Goal: Task Accomplishment & Management: Use online tool/utility

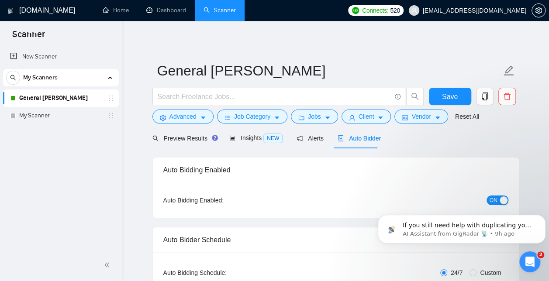
scroll to position [2035, 0]
click at [162, 9] on link "Dashboard" at bounding box center [166, 10] width 40 height 7
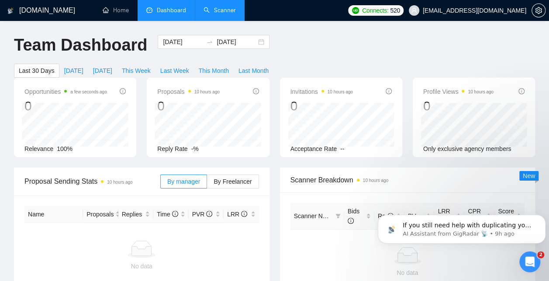
click at [231, 13] on link "Scanner" at bounding box center [219, 10] width 32 height 7
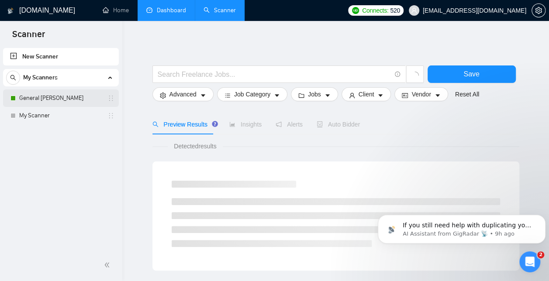
click at [83, 97] on link "General [PERSON_NAME]" at bounding box center [60, 98] width 83 height 17
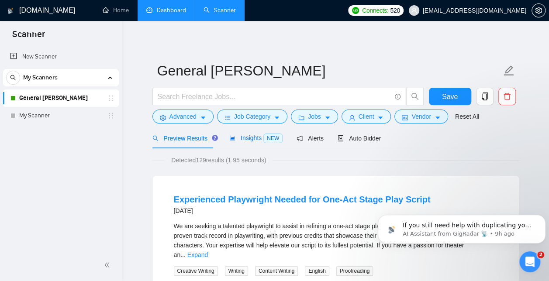
click at [251, 140] on span "Insights NEW" at bounding box center [255, 137] width 53 height 7
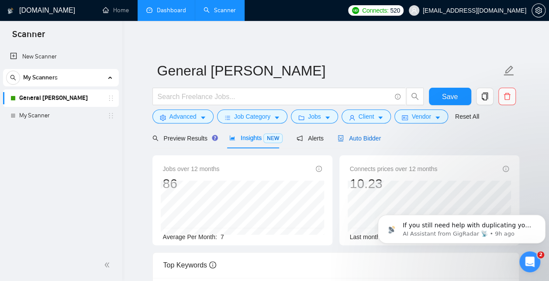
click at [351, 140] on span "Auto Bidder" at bounding box center [358, 138] width 43 height 7
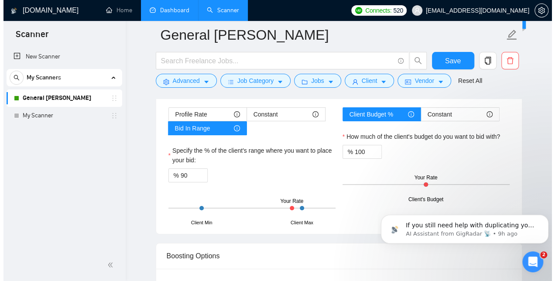
scroll to position [1470, 0]
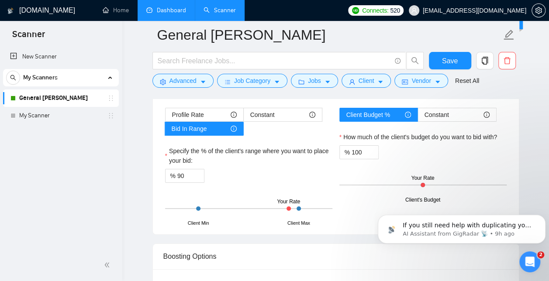
click at [201, 88] on form "General Scanner Save Advanced Job Category Jobs Client Vendor Reset All" at bounding box center [335, 56] width 367 height 71
click at [201, 80] on icon "caret-down" at bounding box center [203, 82] width 6 height 6
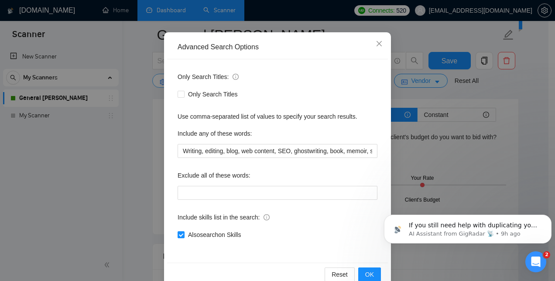
scroll to position [64, 0]
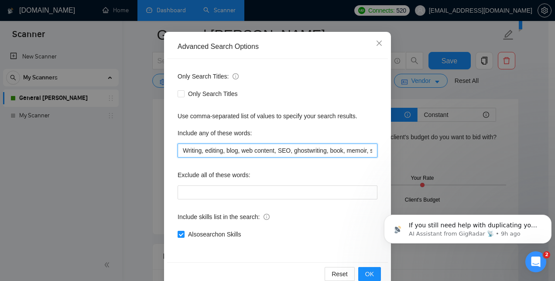
click at [337, 145] on input "Writing, editing, blog, web content, SEO, ghostwriting, book, memoir, scripts, …" at bounding box center [278, 151] width 200 height 14
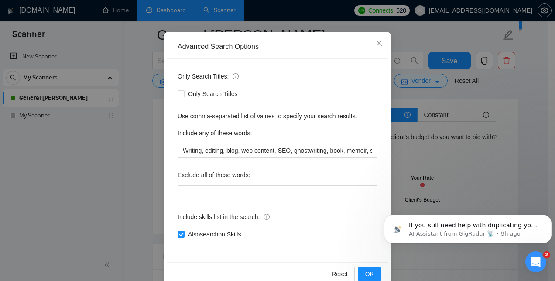
click at [232, 79] on span "Only Search Titles:" at bounding box center [208, 77] width 61 height 10
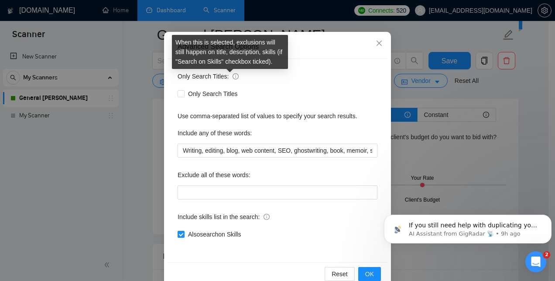
click at [233, 75] on icon "info-circle" at bounding box center [236, 76] width 6 height 6
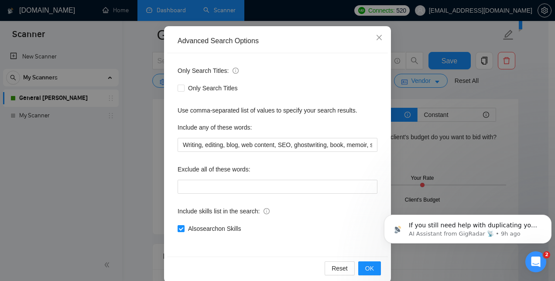
scroll to position [70, 0]
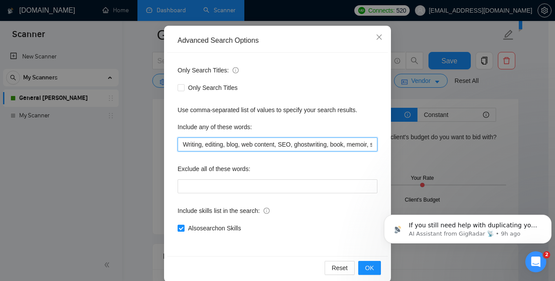
click at [341, 142] on input "Writing, editing, blog, web content, SEO, ghostwriting, book, memoir, scripts, …" at bounding box center [278, 145] width 200 height 14
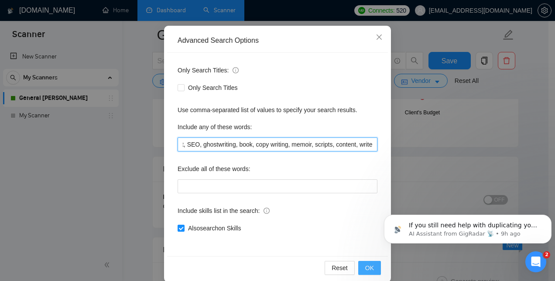
scroll to position [0, 92]
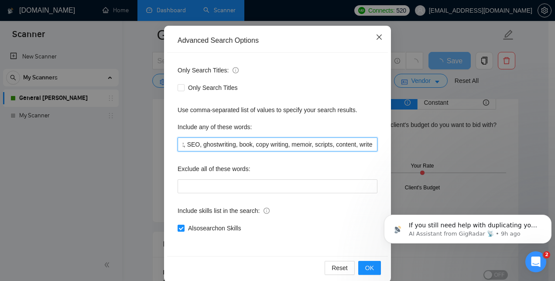
type input "Writing, editing, blog, web content, SEO, ghostwriting, book, copy writing, mem…"
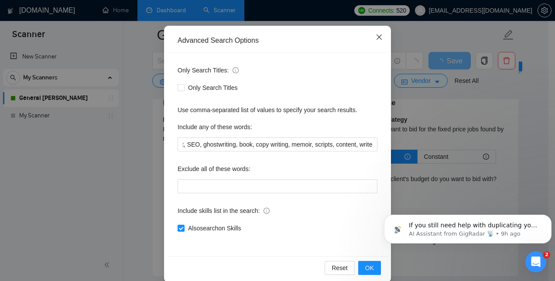
click at [376, 34] on icon "close" at bounding box center [379, 37] width 7 height 7
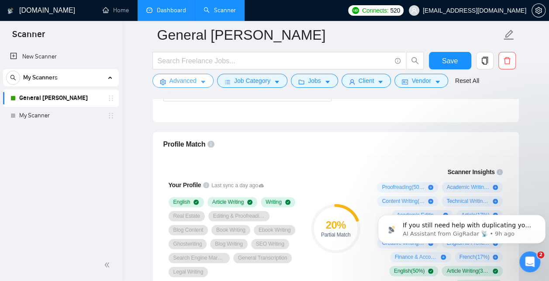
scroll to position [567, 0]
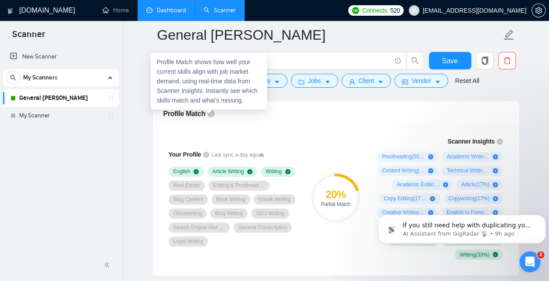
drag, startPoint x: 207, startPoint y: 110, endPoint x: 149, endPoint y: 128, distance: 60.5
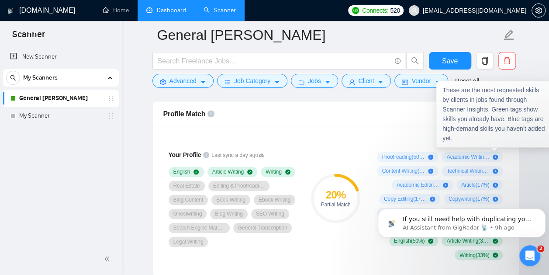
click at [499, 138] on icon "info-circle" at bounding box center [499, 141] width 6 height 6
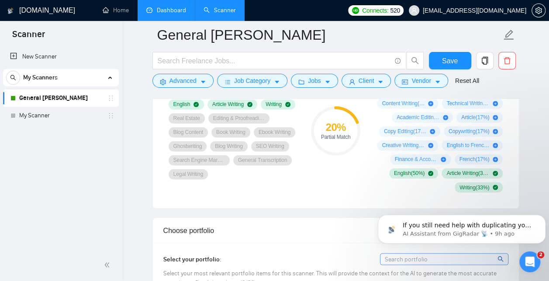
scroll to position [634, 0]
click at [434, 59] on button "Save" at bounding box center [450, 60] width 42 height 17
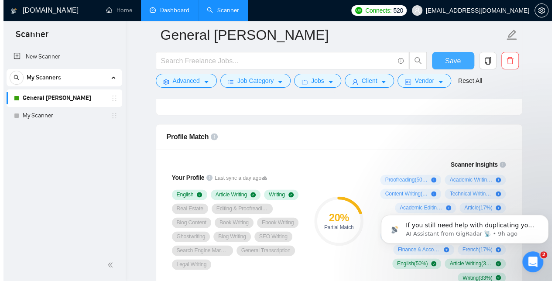
scroll to position [552, 0]
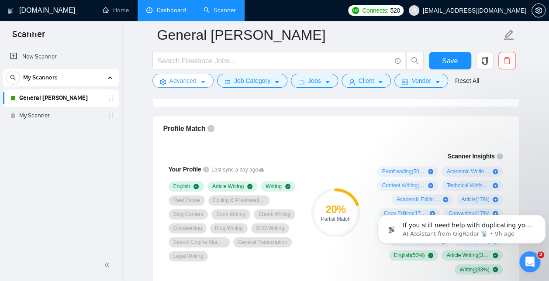
click at [186, 78] on span "Advanced" at bounding box center [182, 81] width 27 height 10
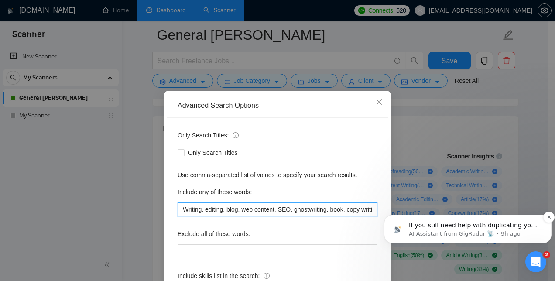
scroll to position [0, 92]
drag, startPoint x: 603, startPoint y: 405, endPoint x: 483, endPoint y: 239, distance: 204.9
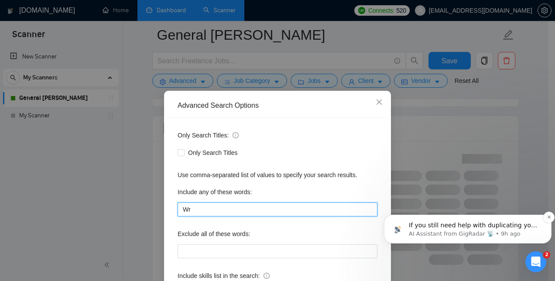
type input "W"
click at [230, 216] on input "text" at bounding box center [278, 210] width 200 height 14
click at [215, 212] on input "text" at bounding box center [278, 210] width 200 height 14
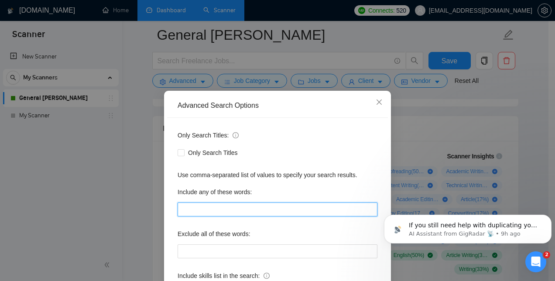
scroll to position [82, 0]
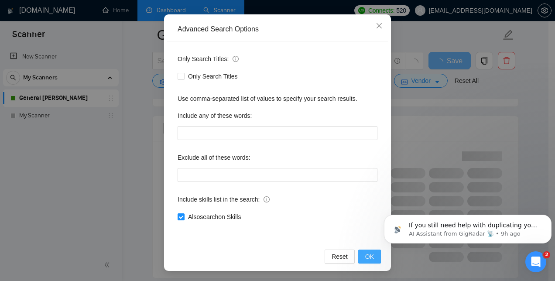
click at [368, 258] on span "OK" at bounding box center [369, 257] width 9 height 10
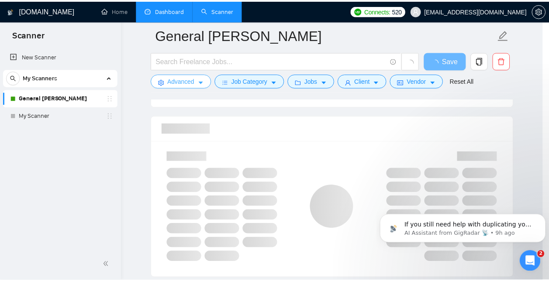
scroll to position [0, 0]
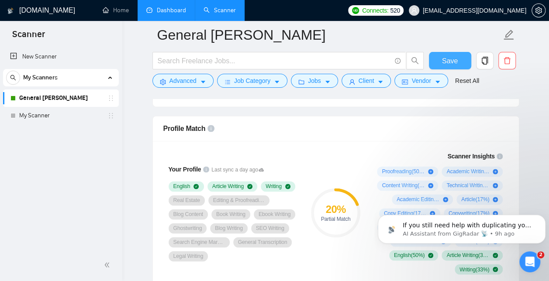
click at [453, 55] on span "Save" at bounding box center [450, 60] width 16 height 11
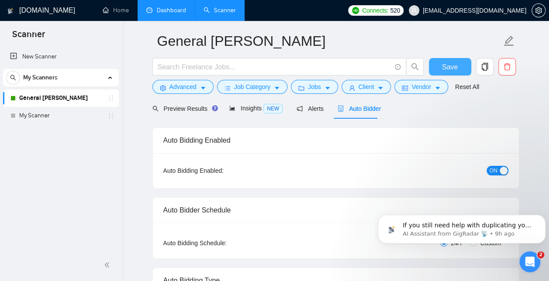
scroll to position [31, 0]
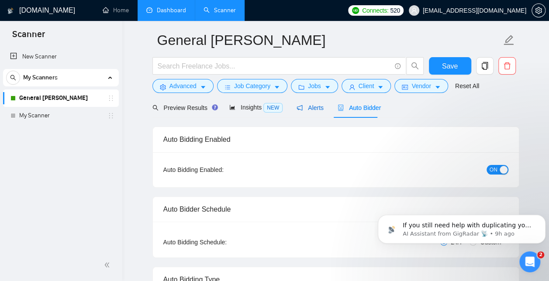
click at [301, 109] on span "Alerts" at bounding box center [309, 107] width 27 height 7
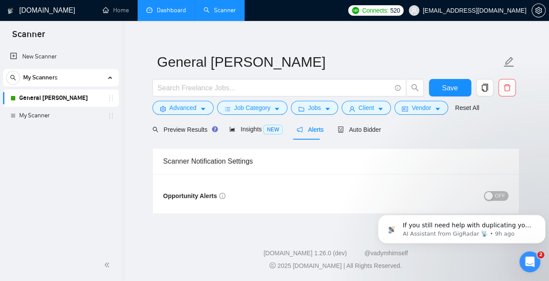
scroll to position [8, 0]
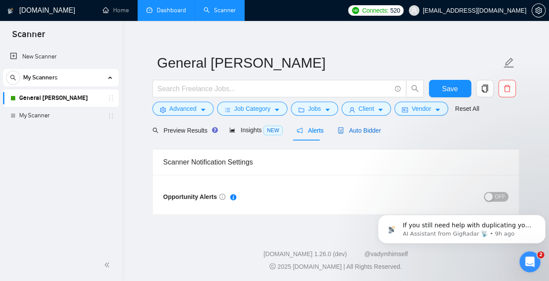
click at [353, 131] on span "Auto Bidder" at bounding box center [358, 130] width 43 height 7
